Goal: Transaction & Acquisition: Book appointment/travel/reservation

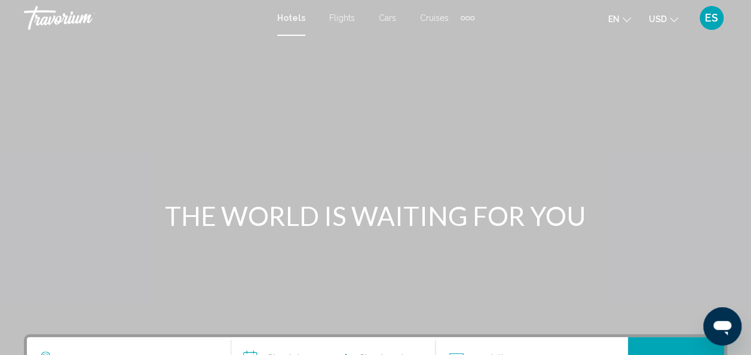
click at [341, 19] on span "Flights" at bounding box center [342, 18] width 26 height 10
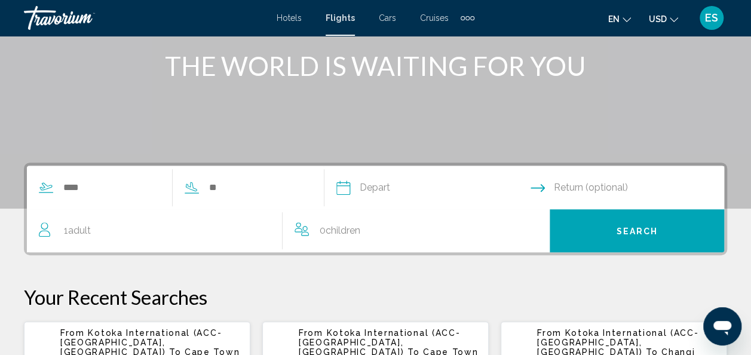
scroll to position [152, 0]
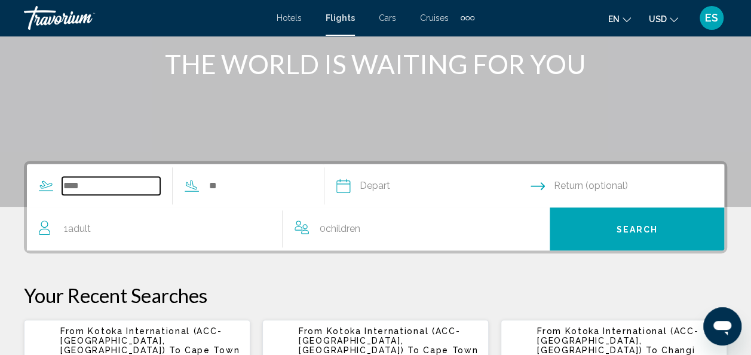
click at [92, 187] on input "Search widget" at bounding box center [111, 186] width 98 height 18
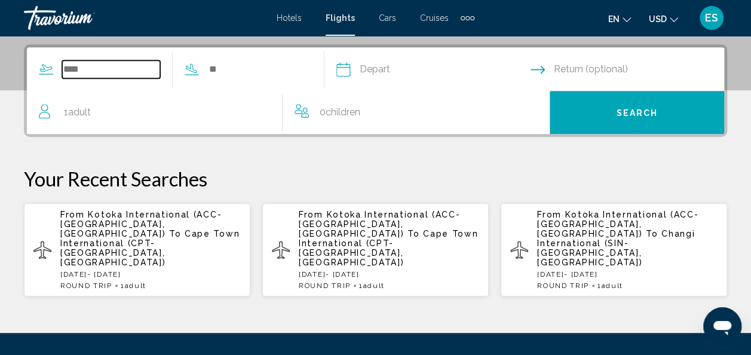
scroll to position [274, 0]
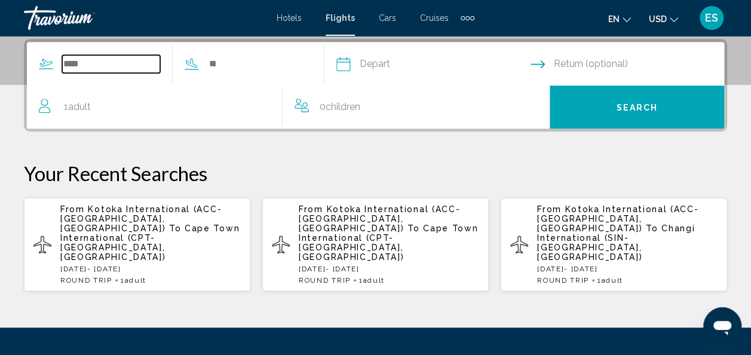
click at [130, 63] on input "Search widget" at bounding box center [111, 64] width 98 height 18
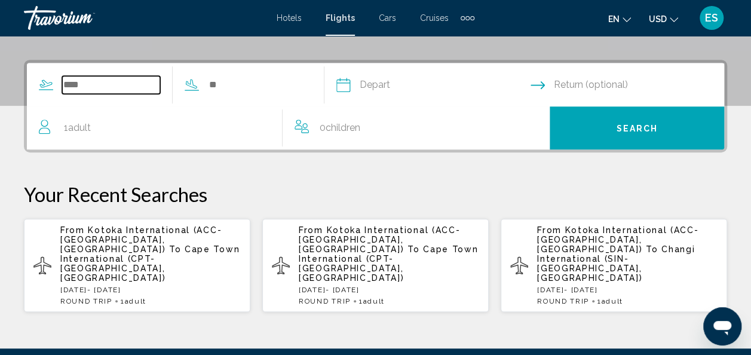
scroll to position [257, 0]
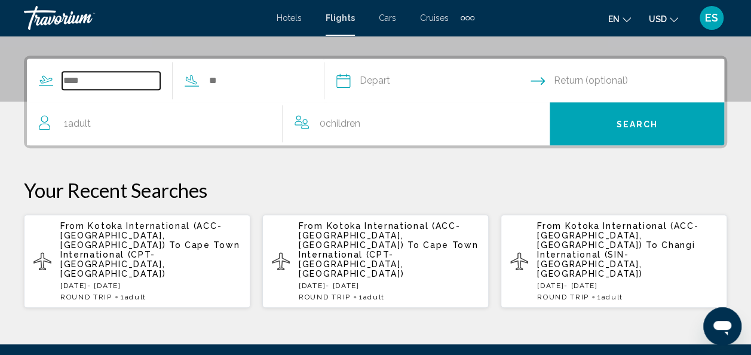
click at [116, 77] on input "Search widget" at bounding box center [111, 81] width 98 height 18
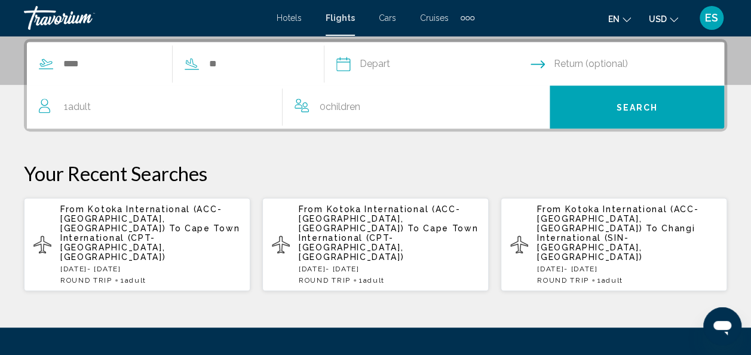
click at [84, 88] on div "1 Adult Adults" at bounding box center [161, 106] width 244 height 43
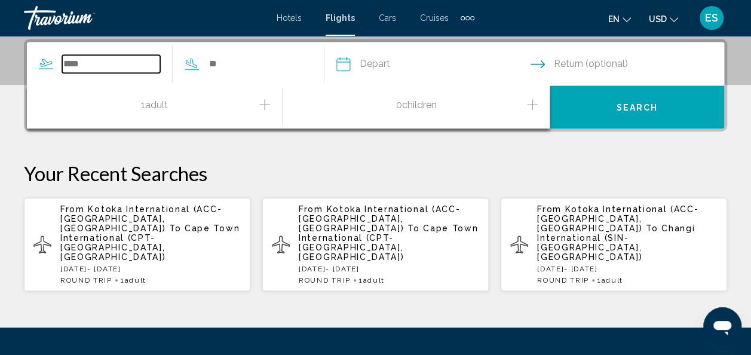
click at [80, 62] on input "Search widget" at bounding box center [111, 64] width 98 height 18
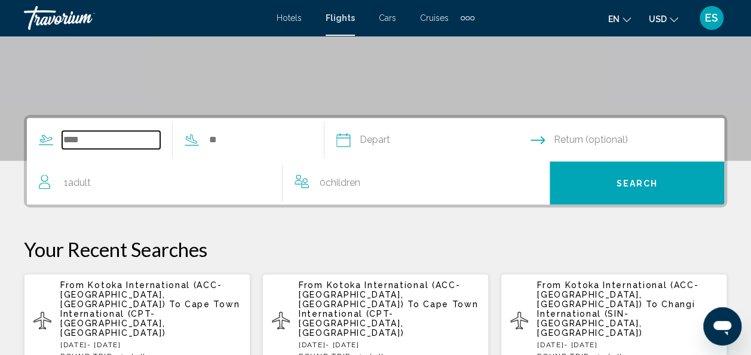
scroll to position [207, 0]
